Goal: Task Accomplishment & Management: Use online tool/utility

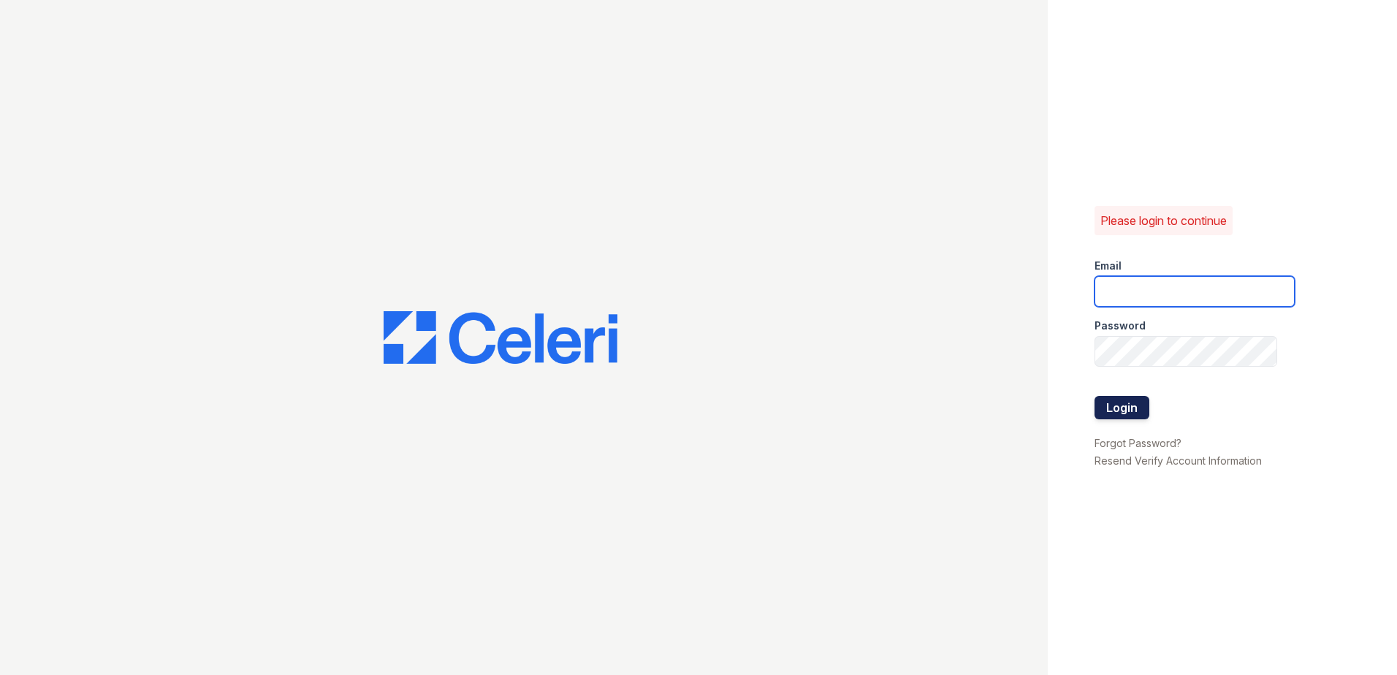
type input "[EMAIL_ADDRESS][DOMAIN_NAME]"
click at [1130, 409] on button "Login" at bounding box center [1121, 407] width 55 height 23
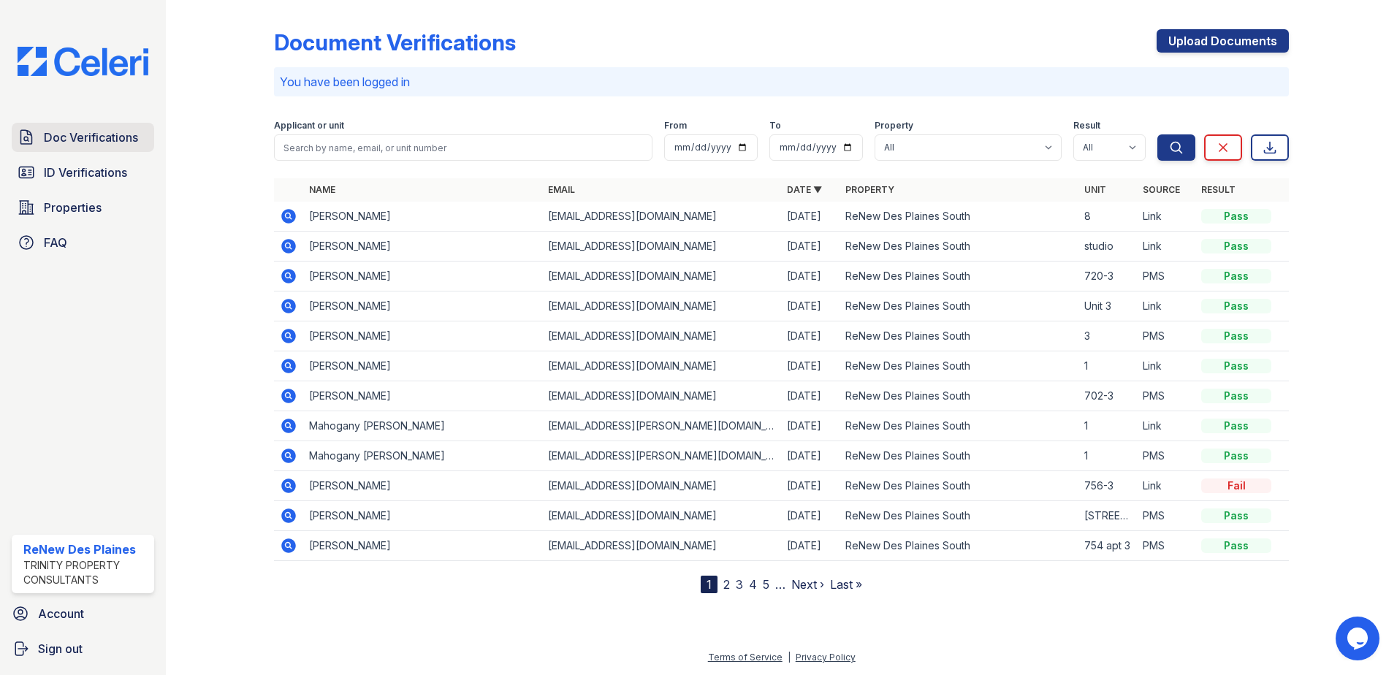
click at [67, 142] on span "Doc Verifications" at bounding box center [91, 138] width 94 height 18
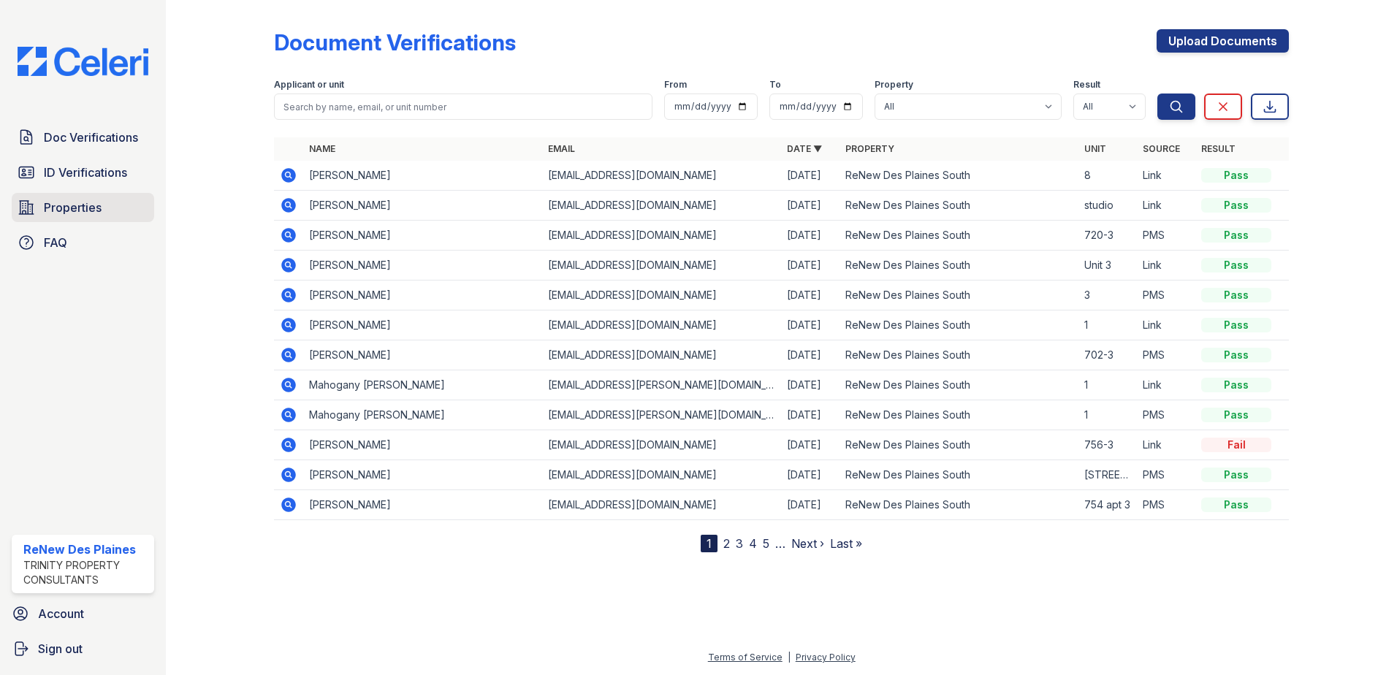
click at [50, 211] on span "Properties" at bounding box center [73, 208] width 58 height 18
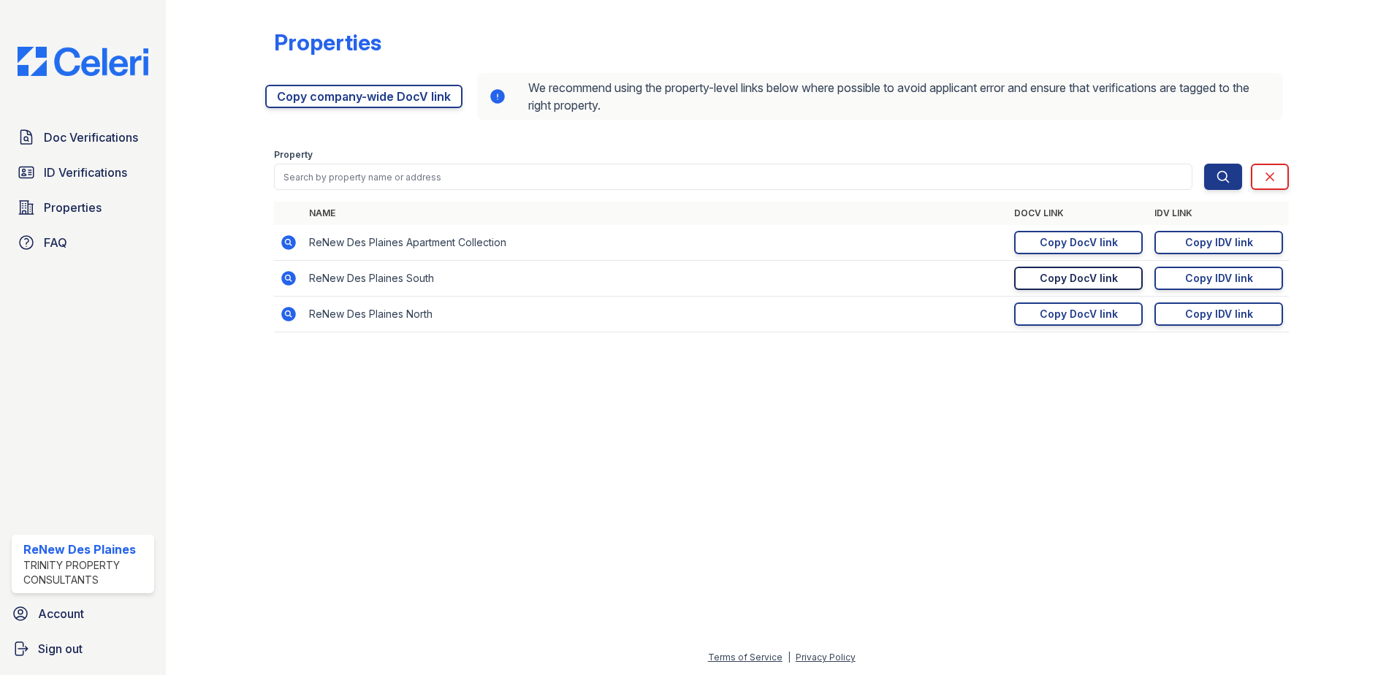
click at [1050, 279] on div "Copy DocV link" at bounding box center [1078, 278] width 78 height 15
